Goal: Transaction & Acquisition: Purchase product/service

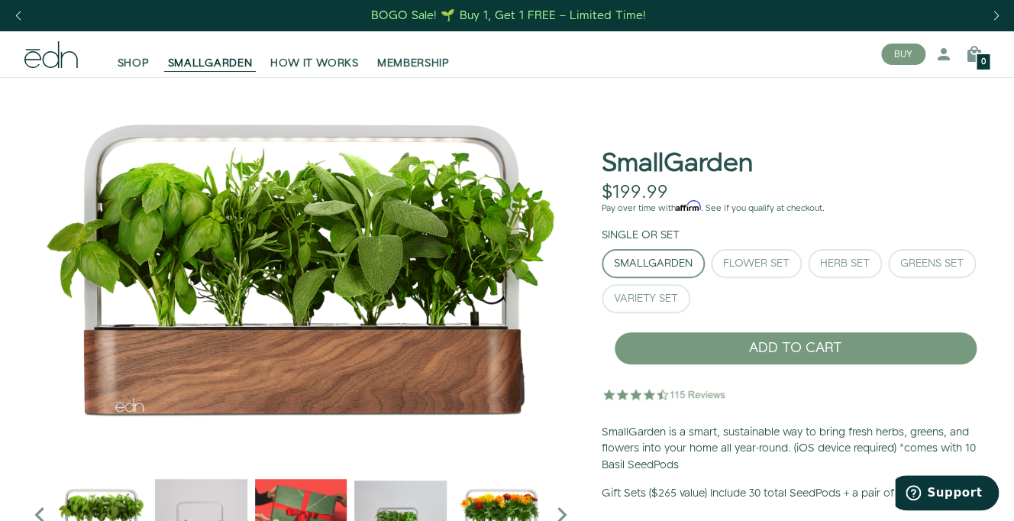
click at [53, 64] on icon at bounding box center [50, 54] width 53 height 27
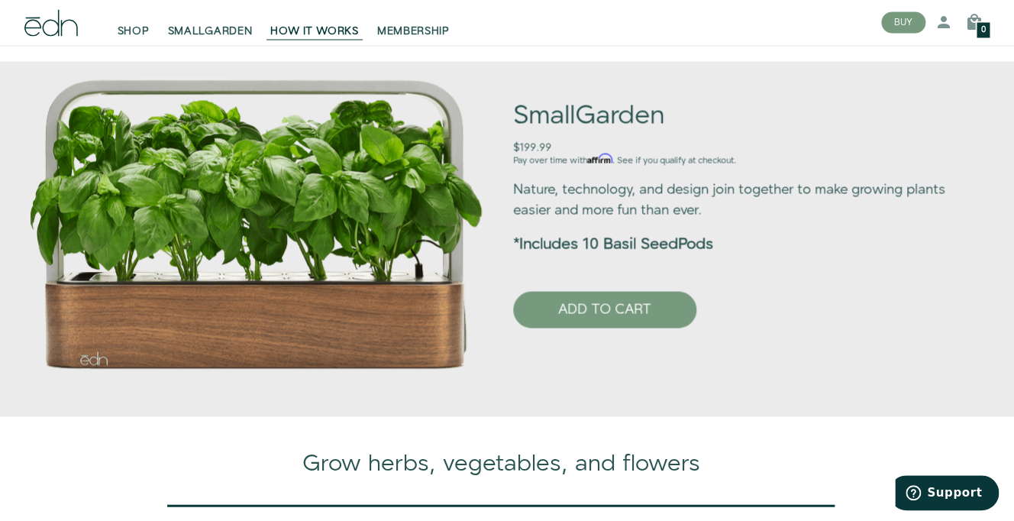
scroll to position [934, 0]
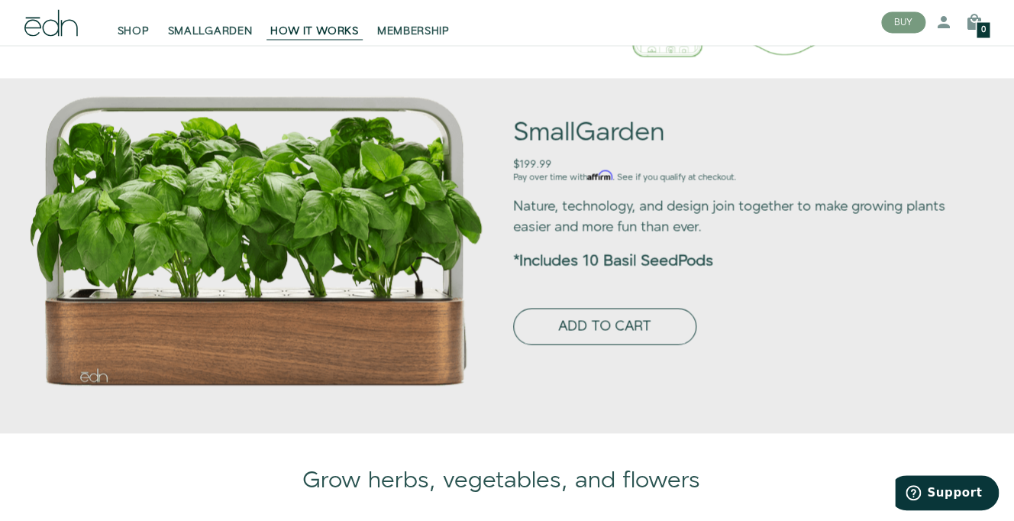
click at [579, 344] on button "ADD TO CART" at bounding box center [604, 326] width 183 height 37
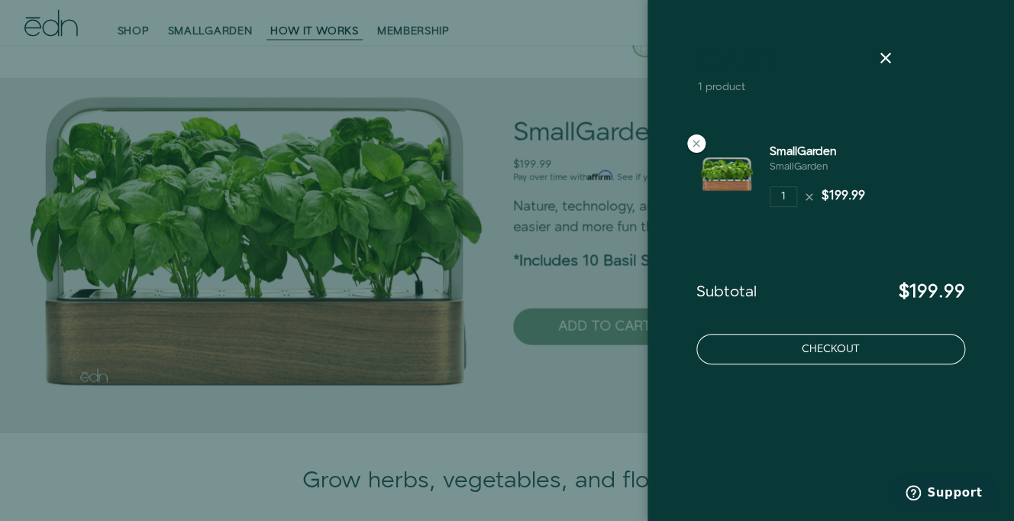
click at [843, 352] on button "Checkout" at bounding box center [830, 349] width 269 height 31
